Goal: Communication & Community: Participate in discussion

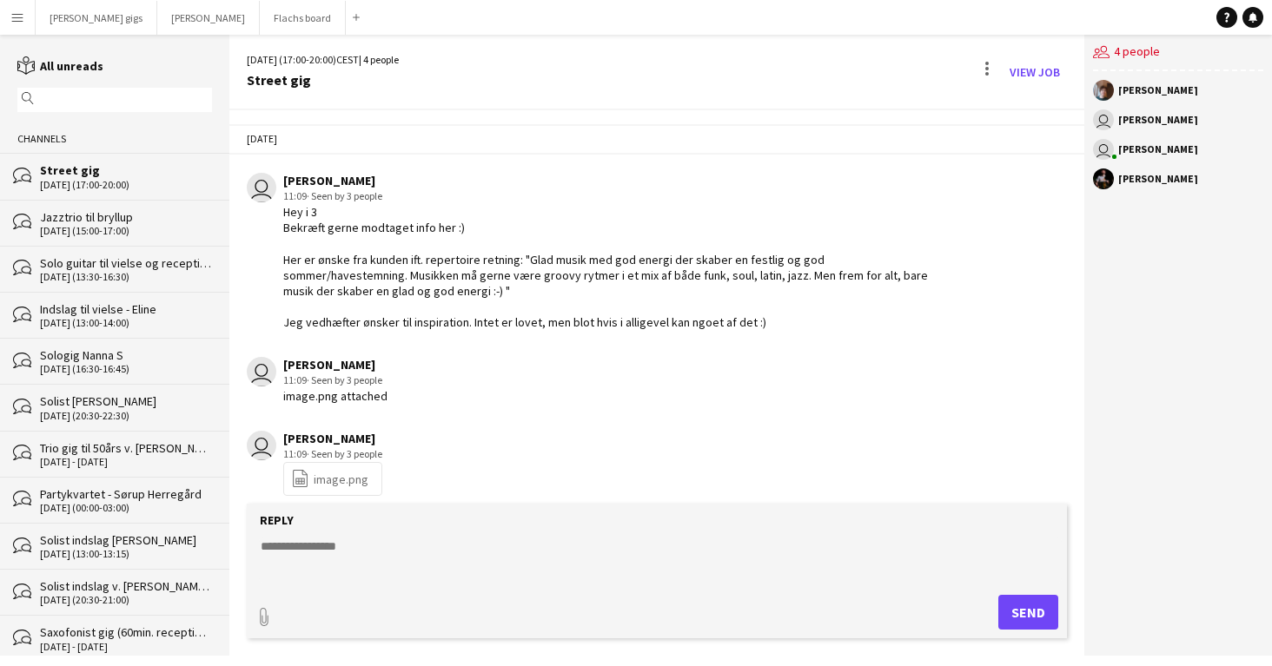
scroll to position [2257, 0]
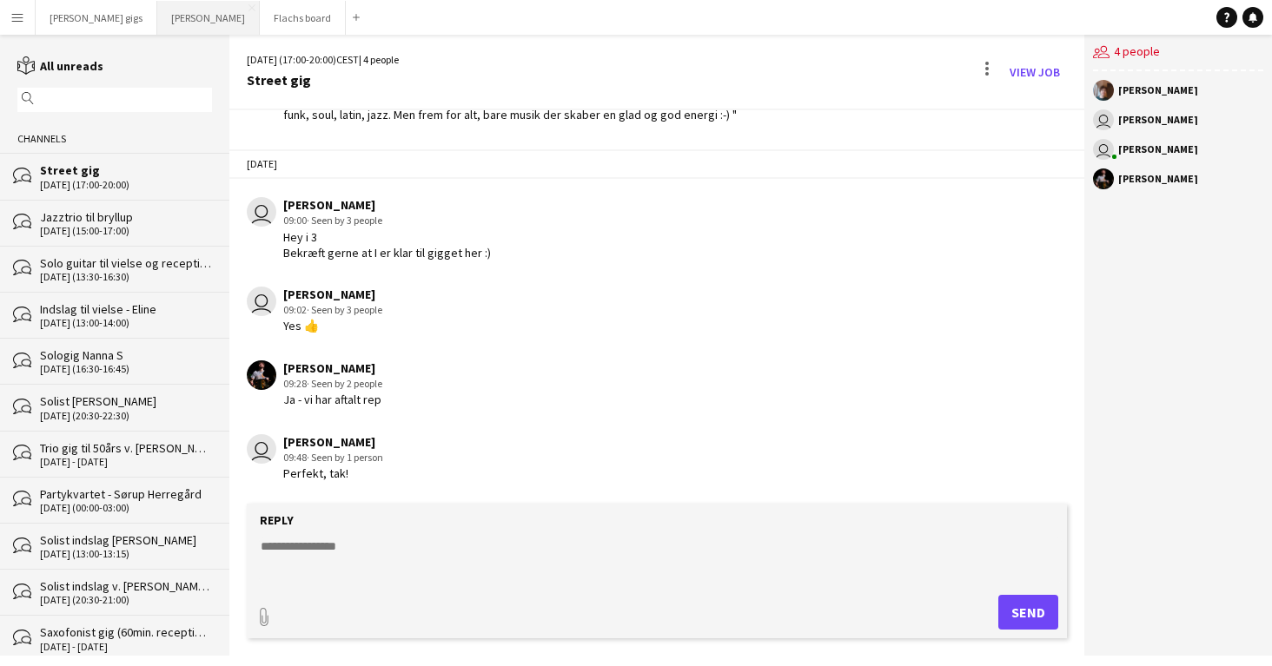
click at [160, 15] on button "Asger Gigs Close" at bounding box center [208, 18] width 102 height 34
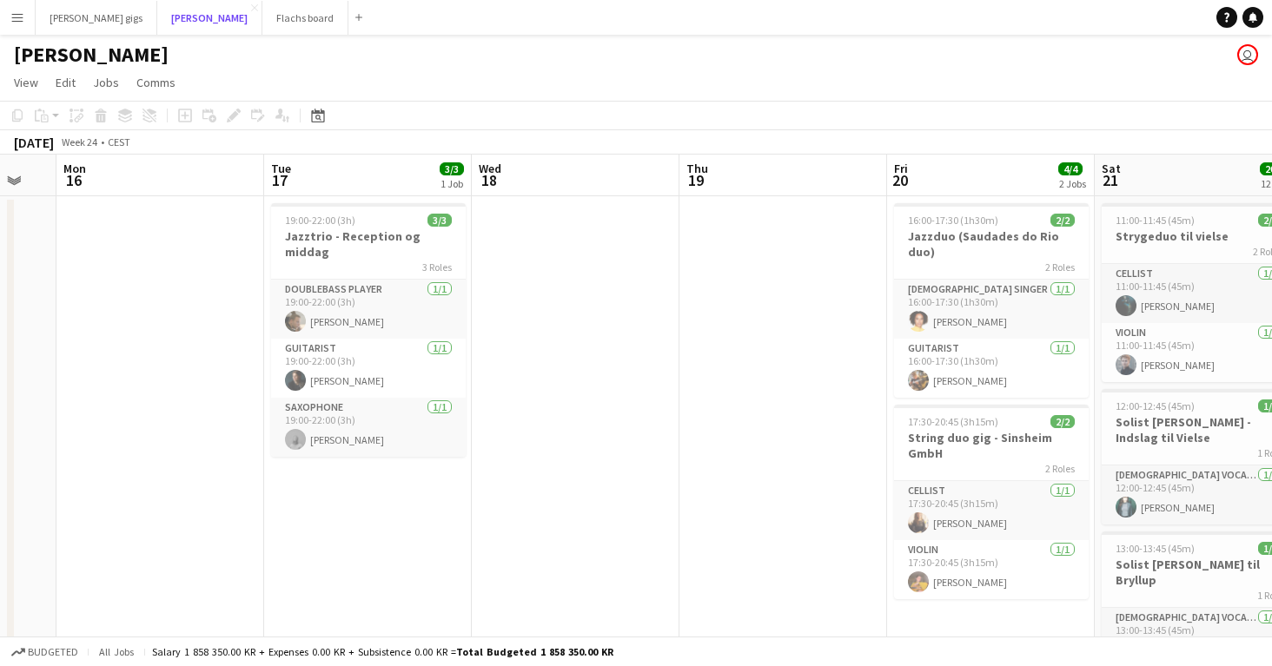
scroll to position [0, 792]
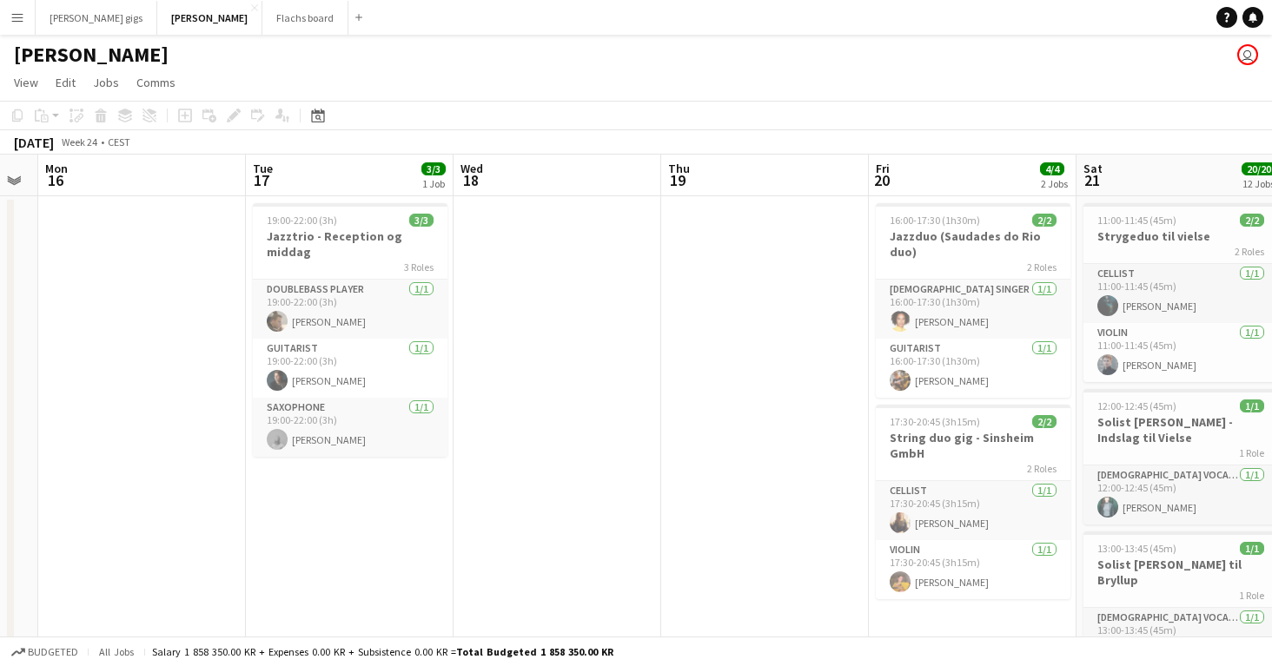
click at [930, 442] on h3 "String duo gig - Sinsheim GmbH" at bounding box center [973, 445] width 195 height 31
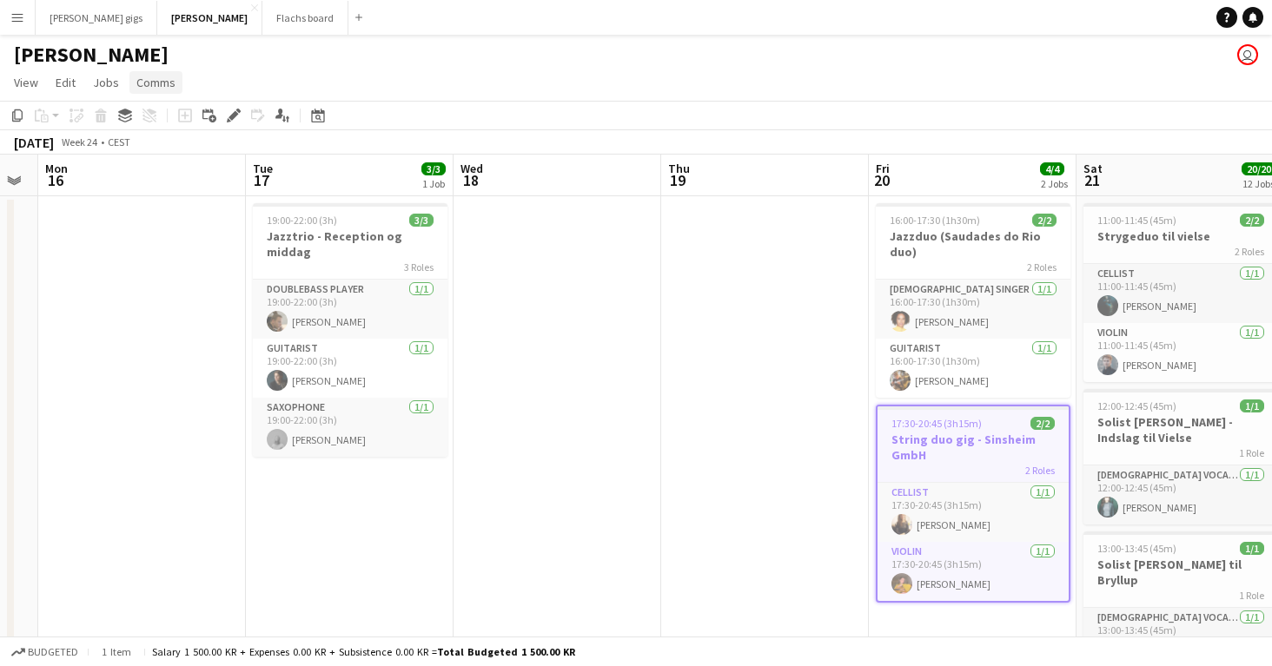
click at [150, 83] on span "Comms" at bounding box center [155, 83] width 39 height 16
click at [170, 156] on span "Create chat" at bounding box center [172, 157] width 61 height 16
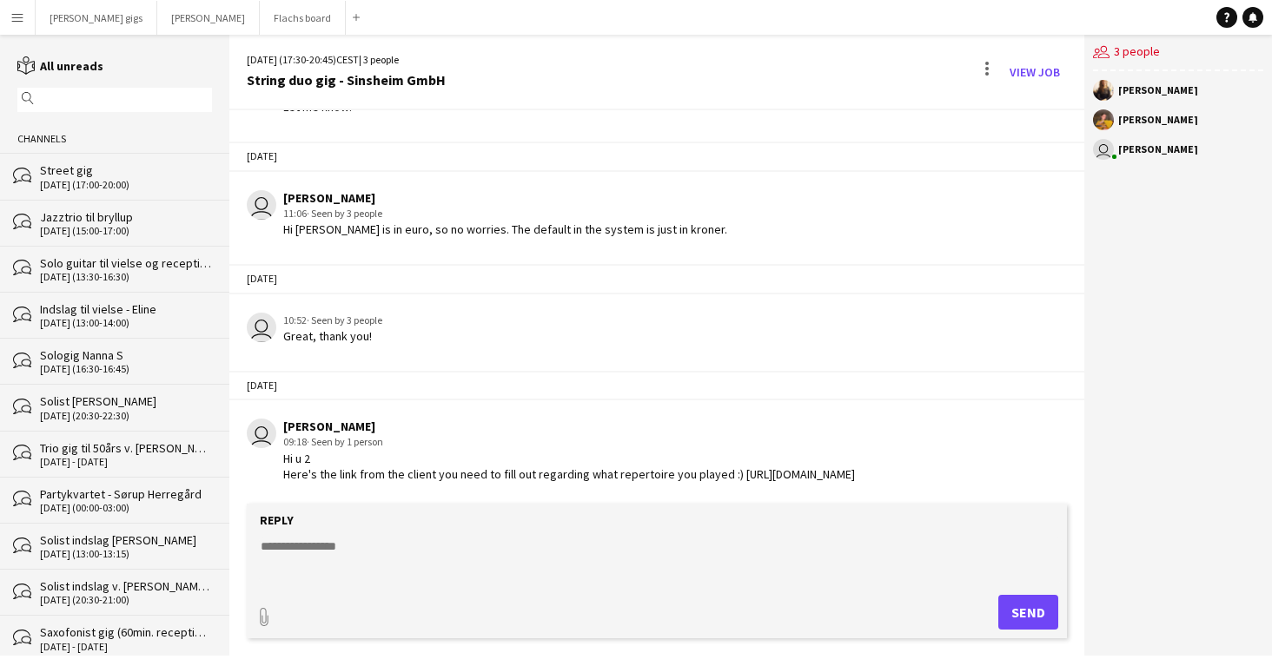
scroll to position [751, 0]
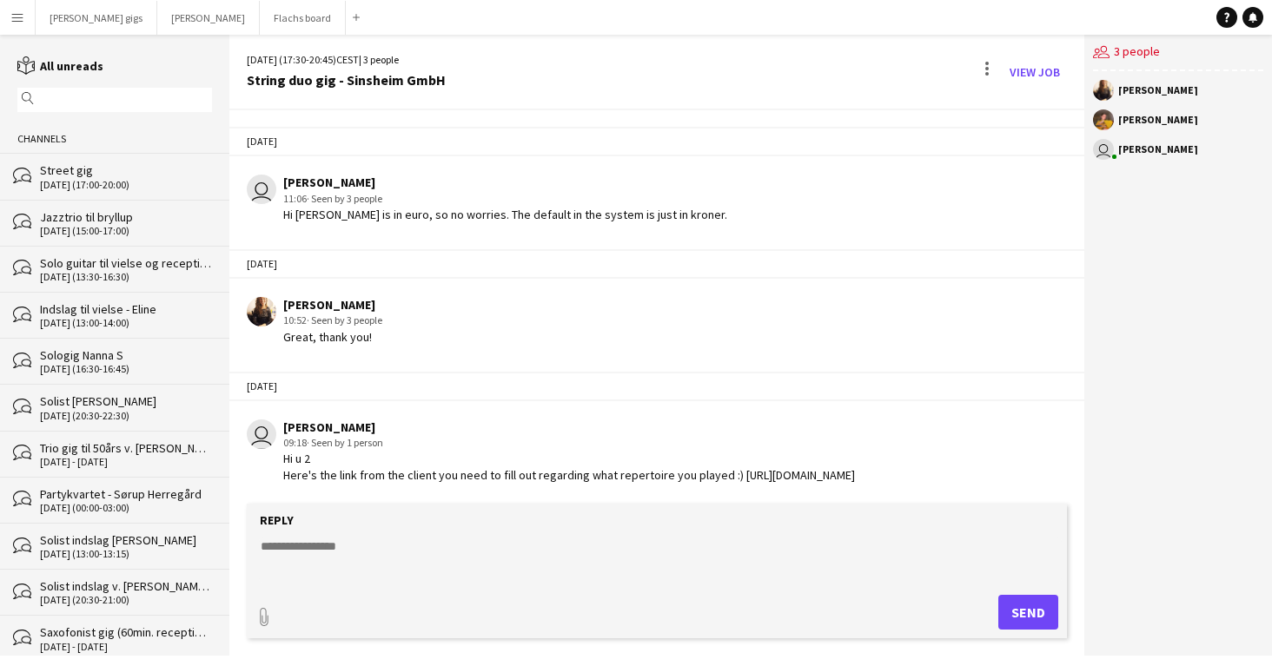
click at [439, 546] on textarea at bounding box center [660, 560] width 803 height 45
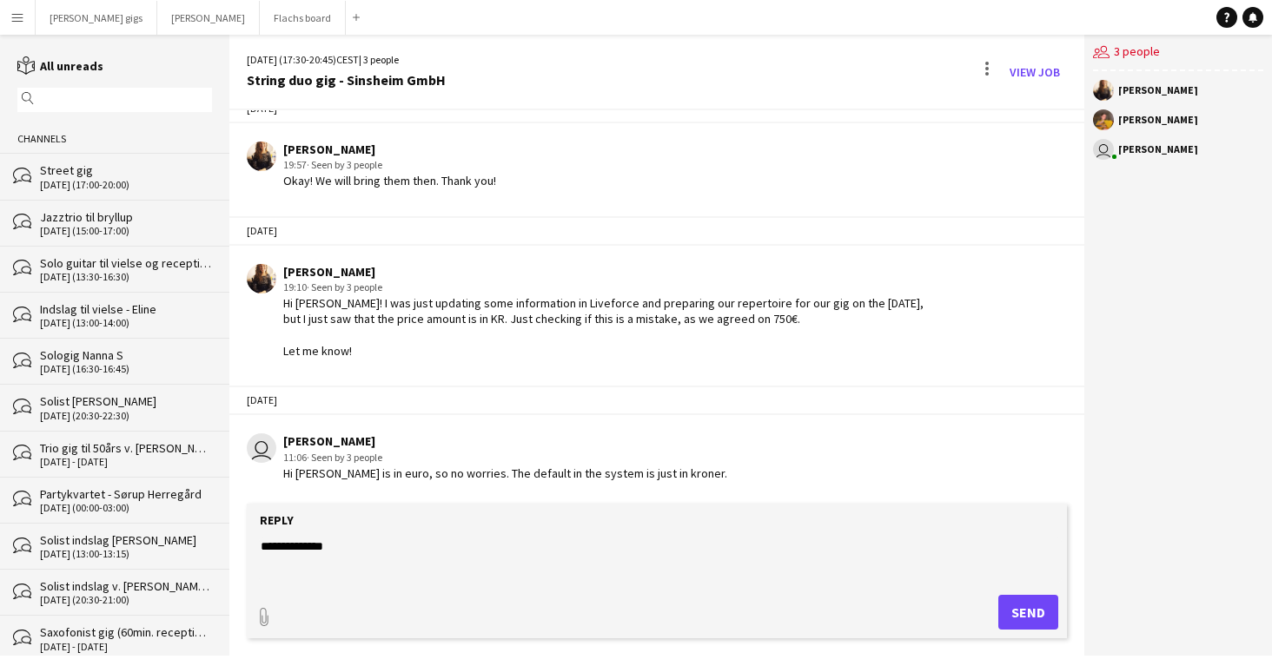
scroll to position [479, 0]
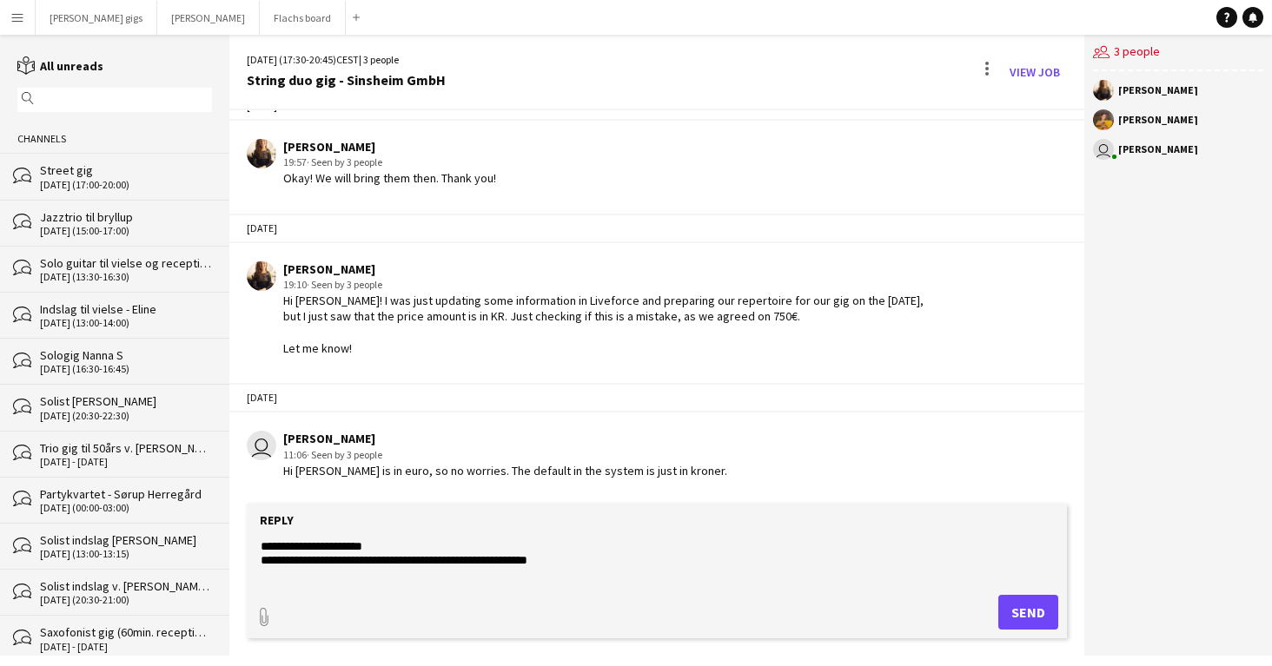
paste textarea "**********"
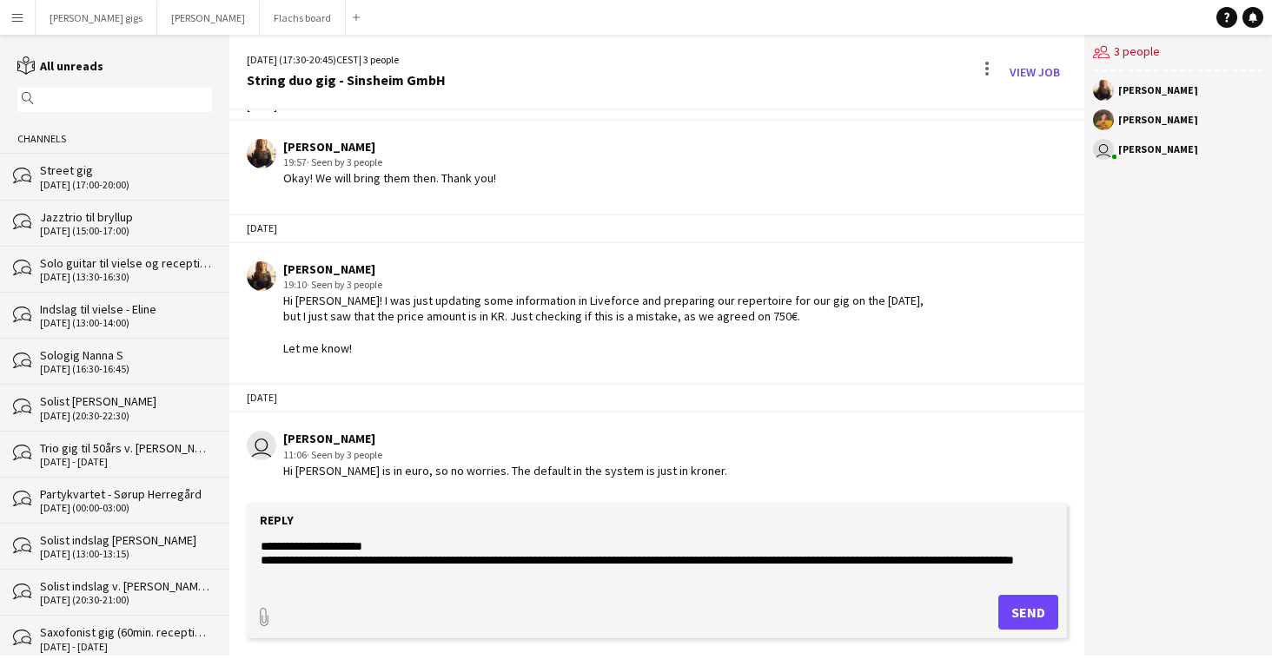
scroll to position [27, 0]
type textarea "**********"
click at [1008, 611] on button "Send" at bounding box center [1035, 612] width 60 height 35
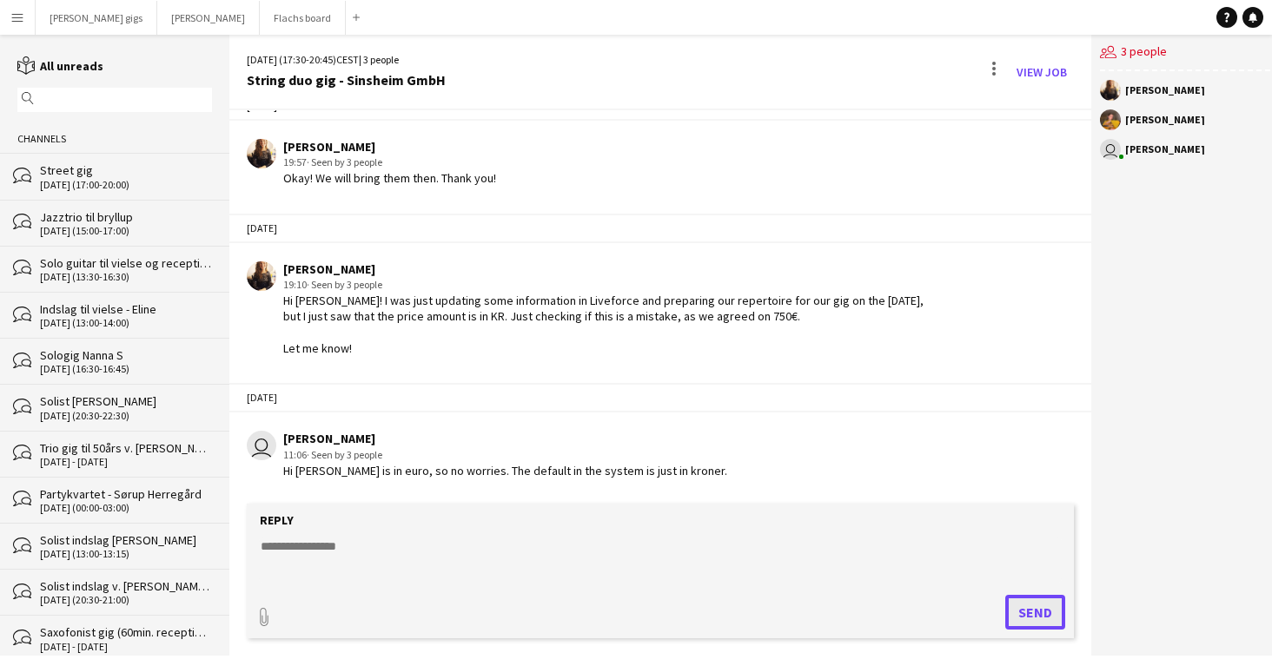
scroll to position [922, 0]
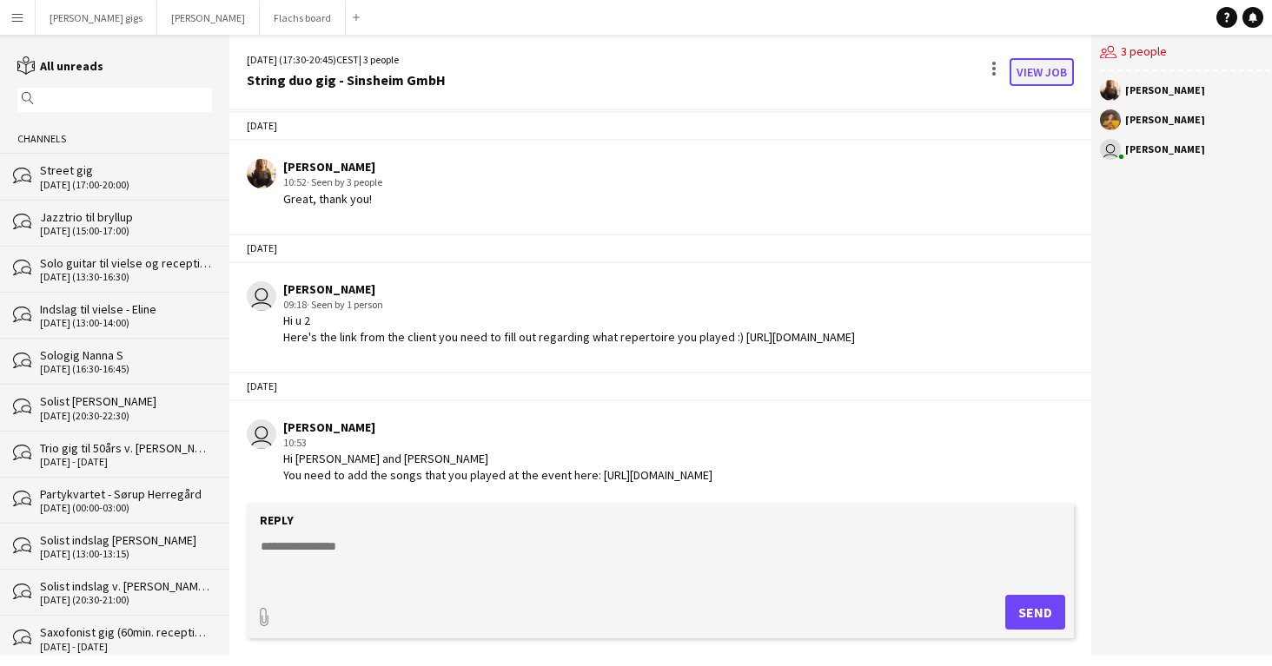
click at [1023, 80] on link "View Job" at bounding box center [1041, 72] width 64 height 28
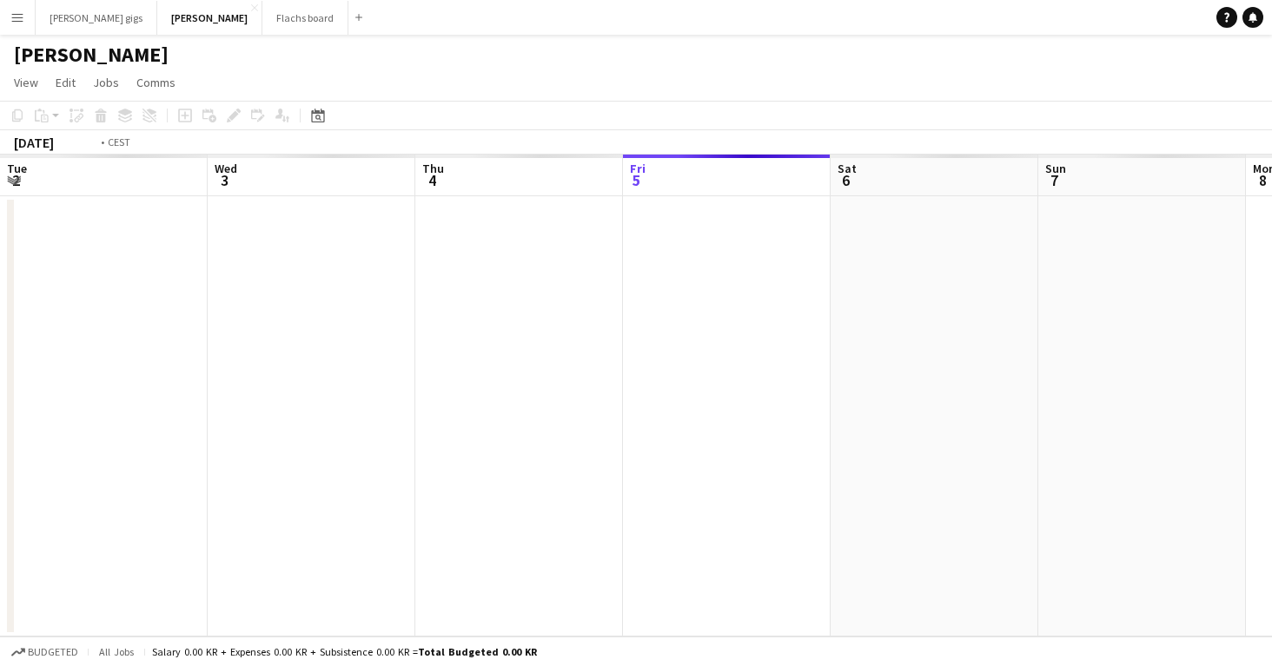
scroll to position [0, 598]
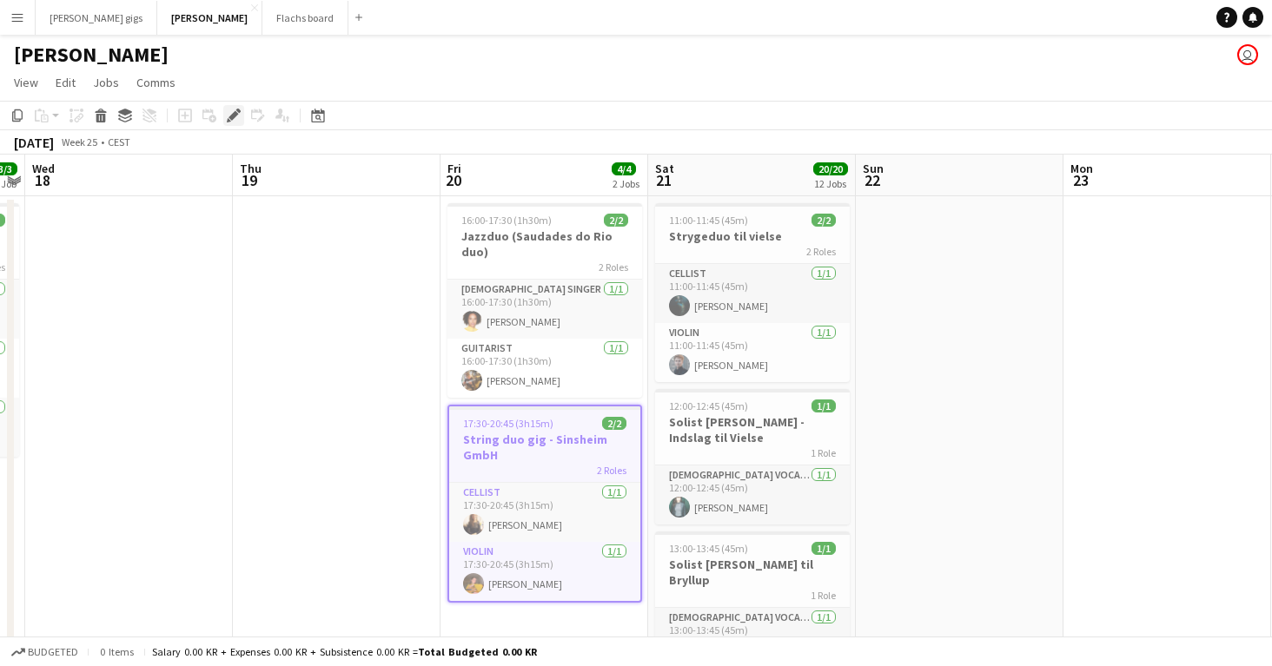
click at [228, 122] on icon at bounding box center [229, 120] width 4 height 4
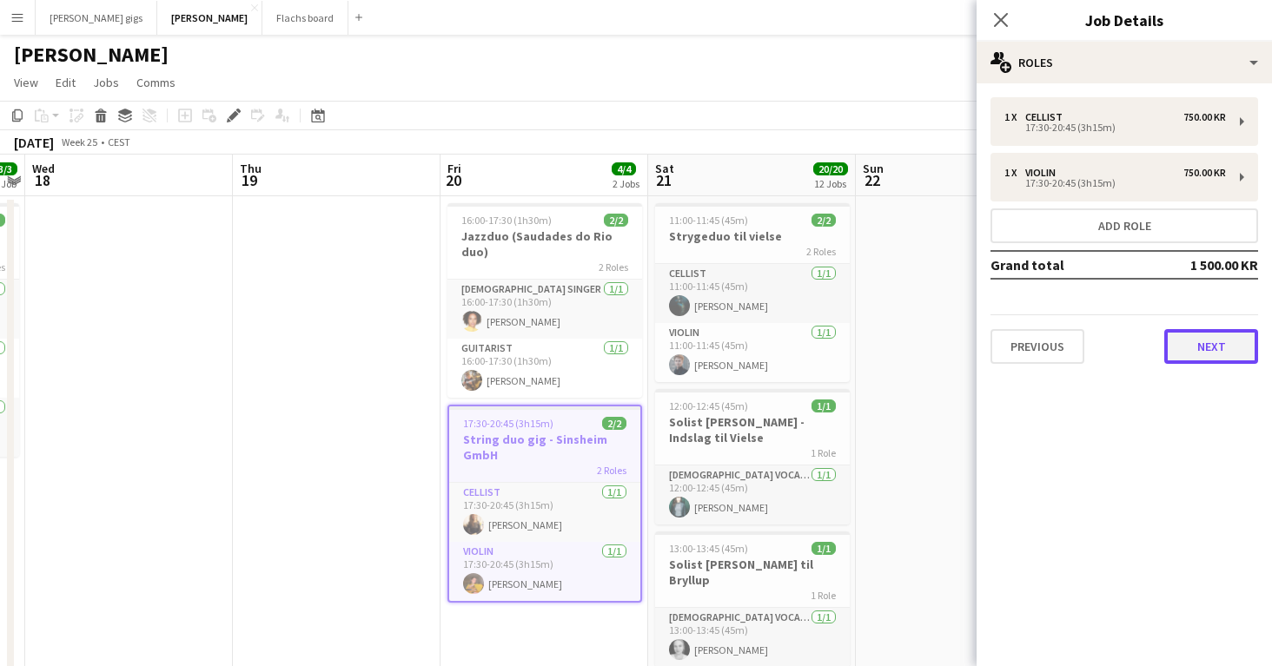
click at [1198, 358] on button "Next" at bounding box center [1211, 346] width 94 height 35
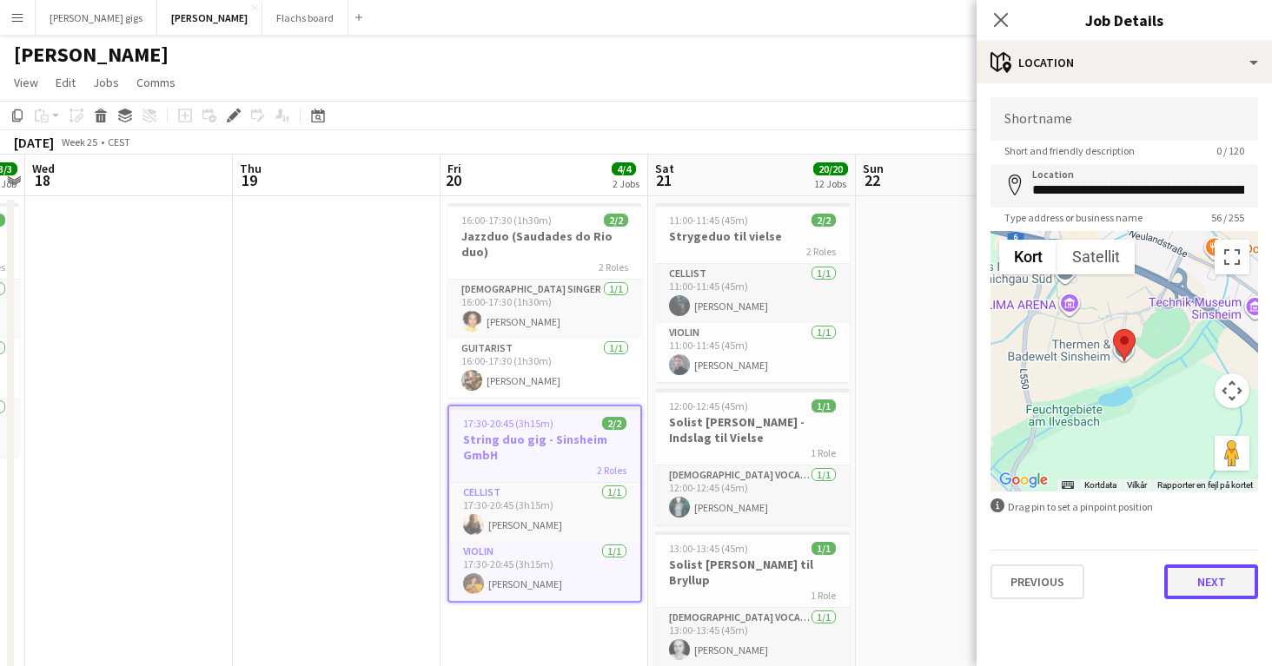
click at [1213, 565] on button "Next" at bounding box center [1211, 582] width 94 height 35
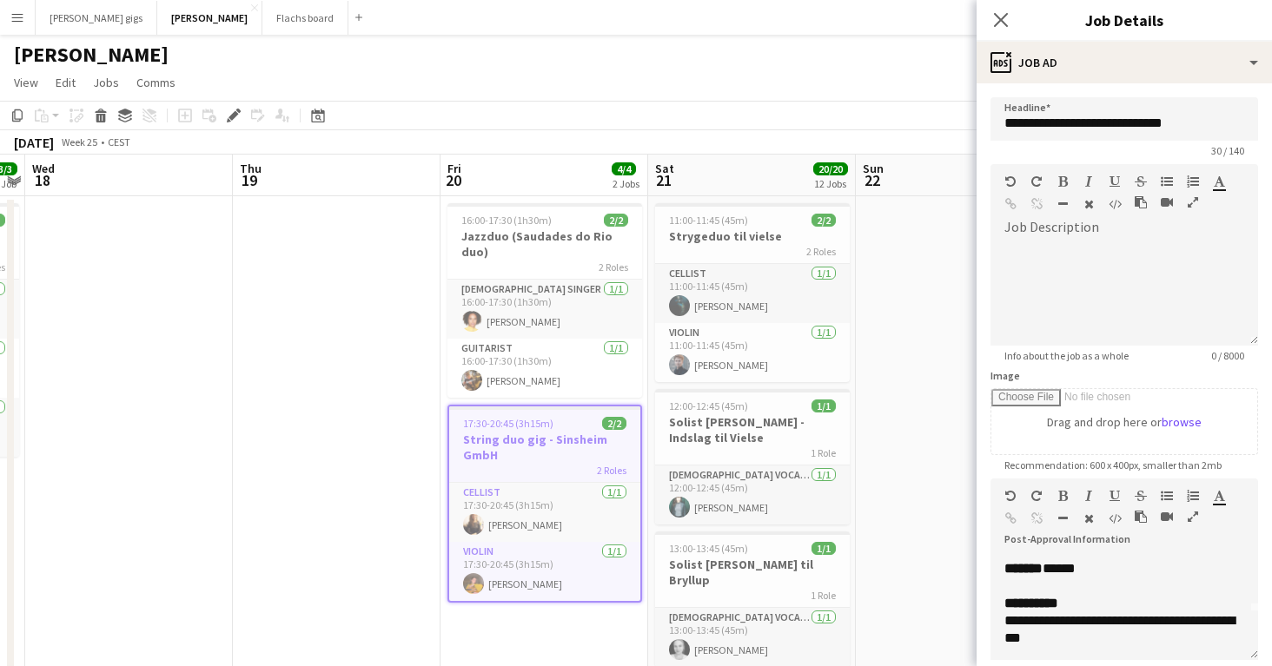
scroll to position [0, 0]
